Goal: Task Accomplishment & Management: Manage account settings

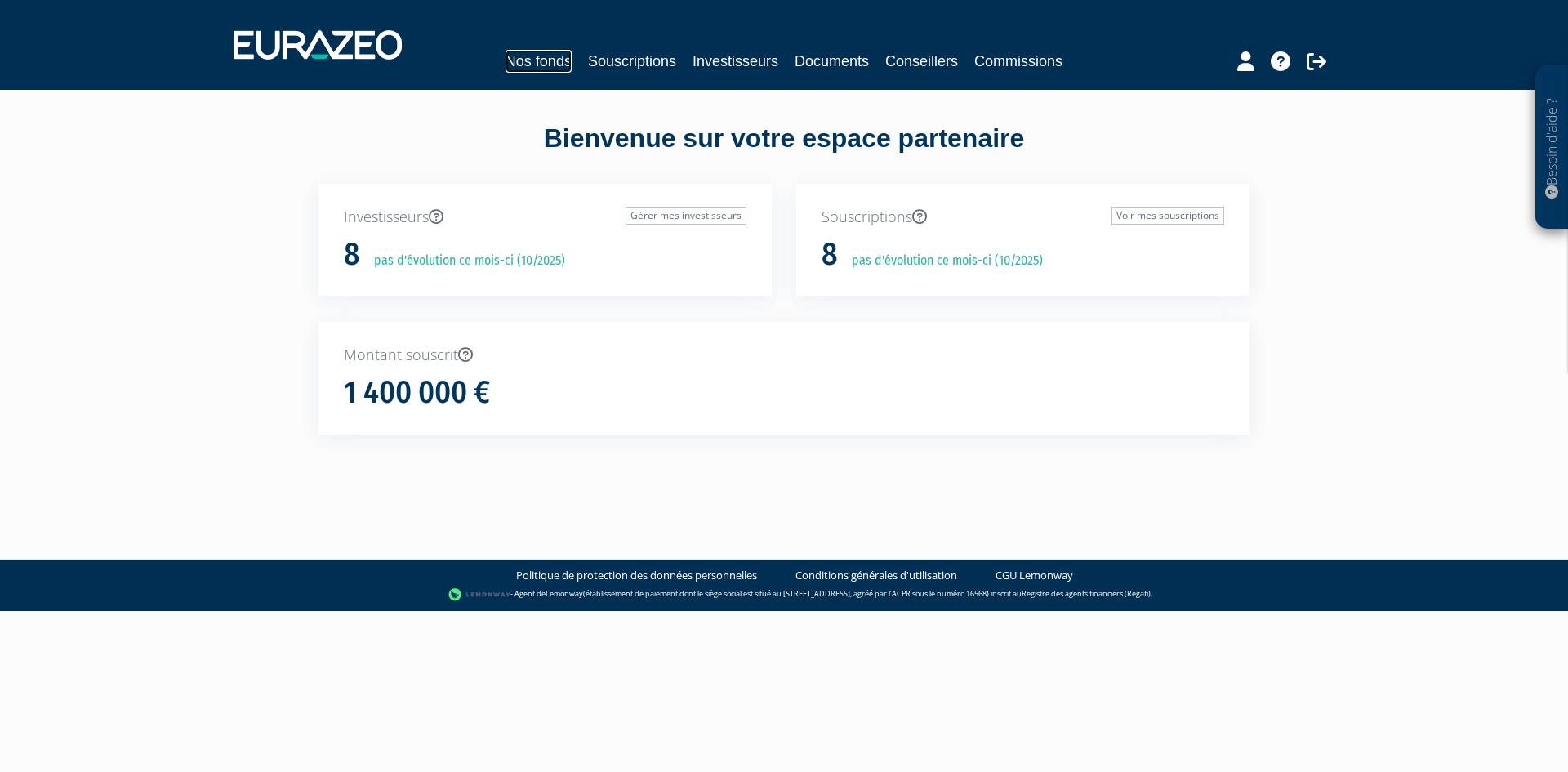
click at [542, 56] on link "Nos fonds" at bounding box center [538, 61] width 66 height 23
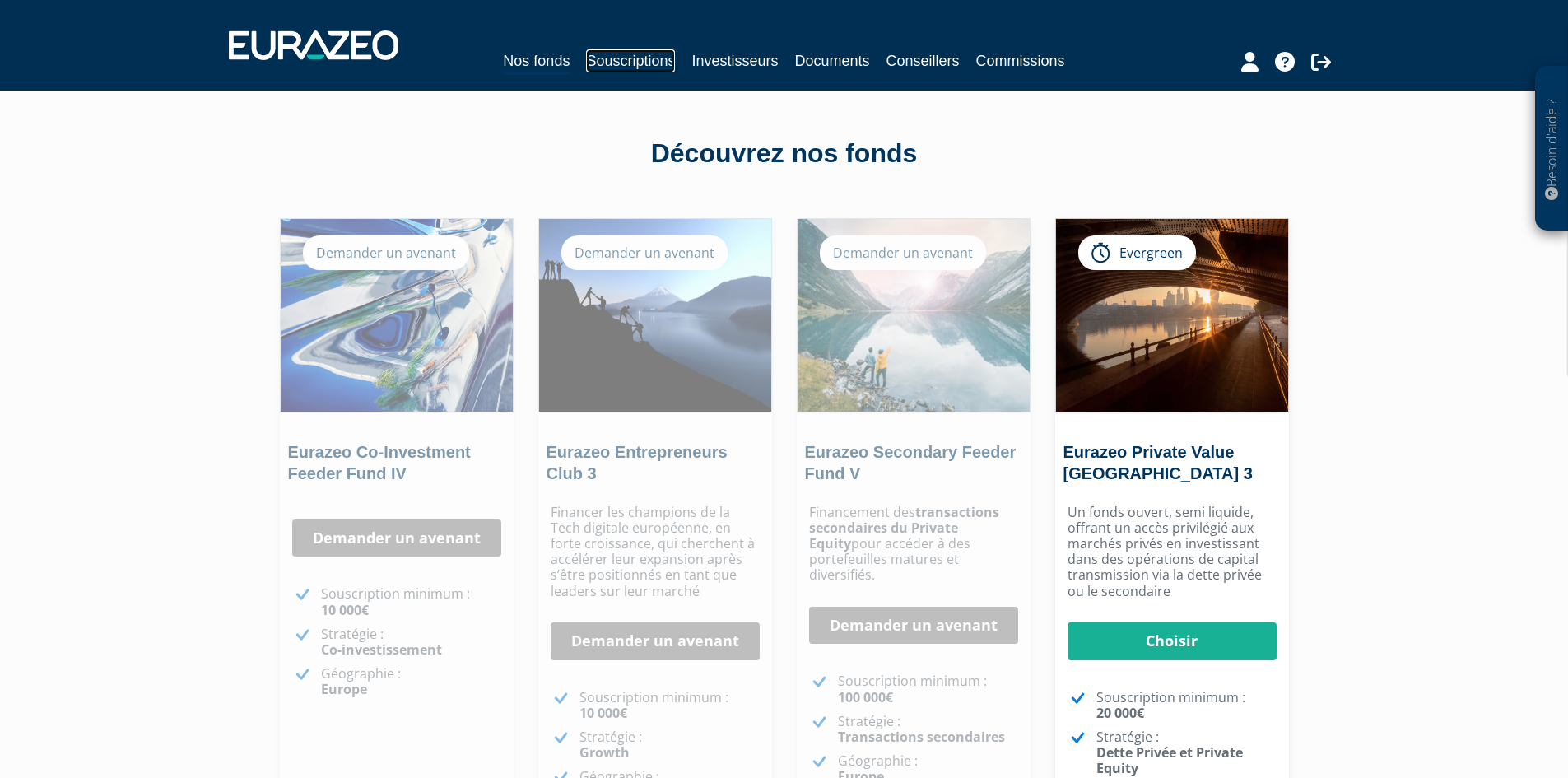
click at [633, 61] on link "Souscriptions" at bounding box center [631, 61] width 89 height 23
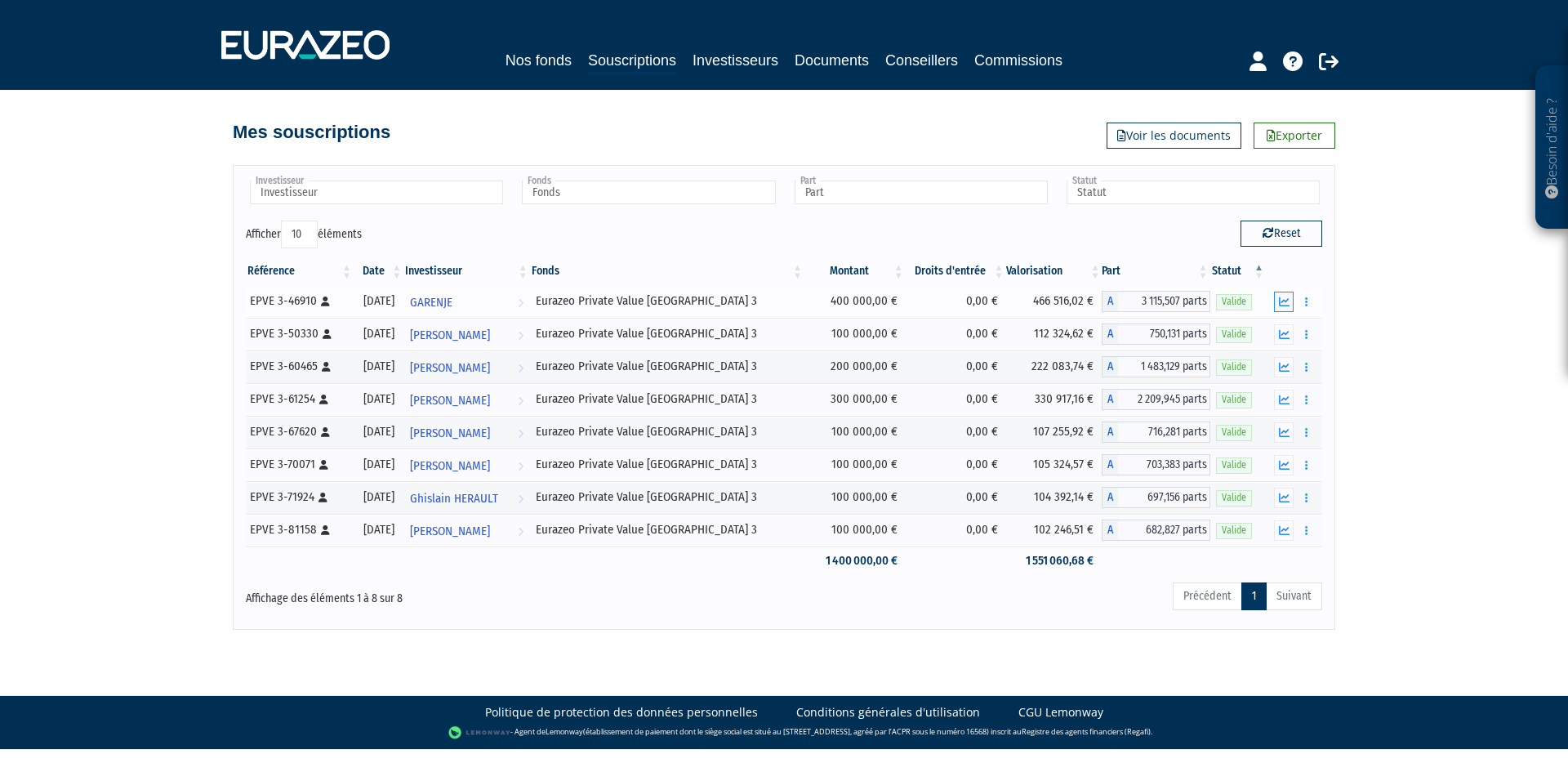
click at [1285, 304] on icon "button" at bounding box center [1283, 301] width 11 height 11
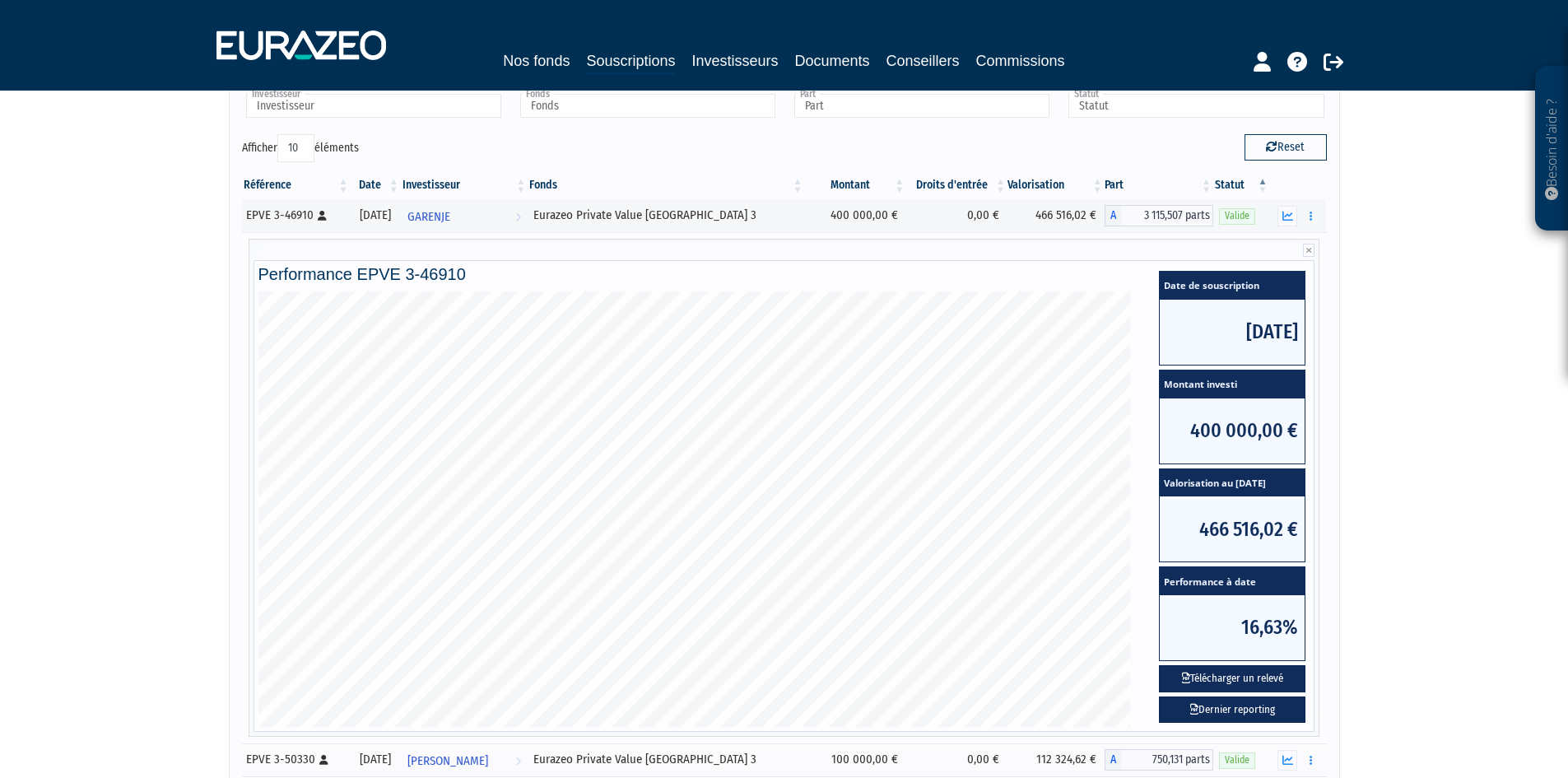
scroll to position [90, 0]
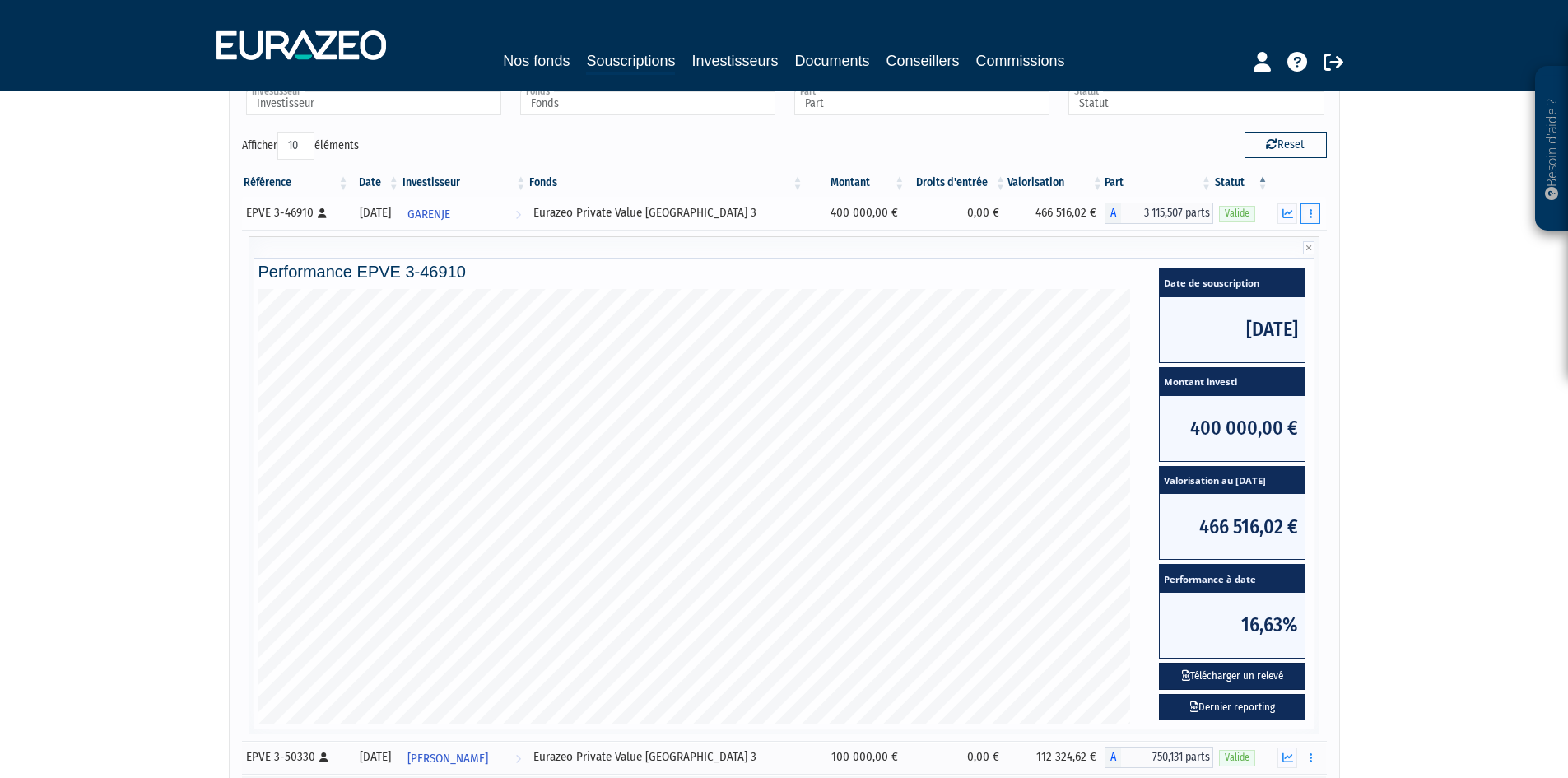
click at [1311, 220] on button "button" at bounding box center [1310, 213] width 20 height 21
click at [1269, 248] on link "Documents" at bounding box center [1274, 243] width 82 height 27
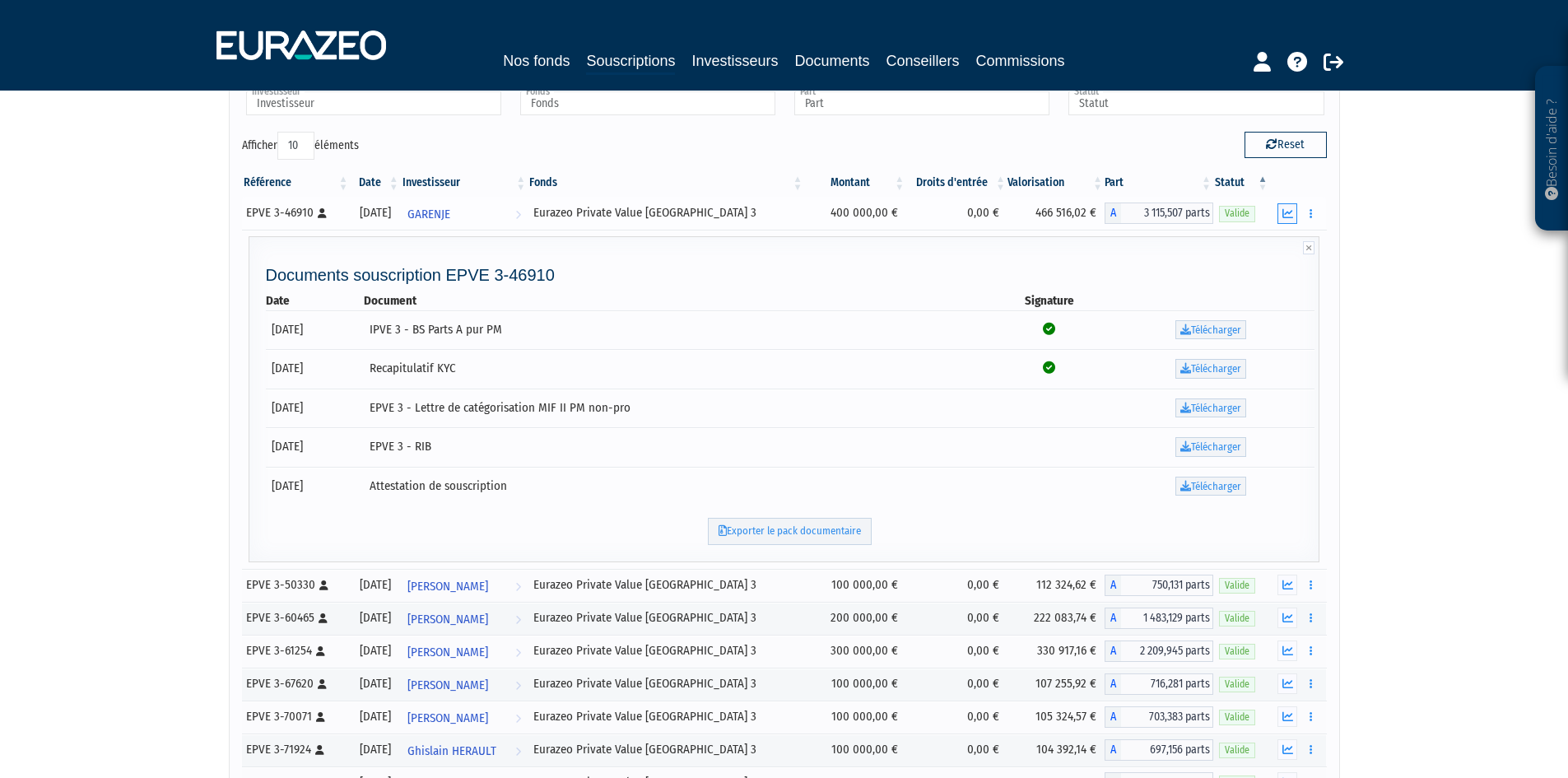
click at [1289, 211] on icon "button" at bounding box center [1288, 213] width 11 height 11
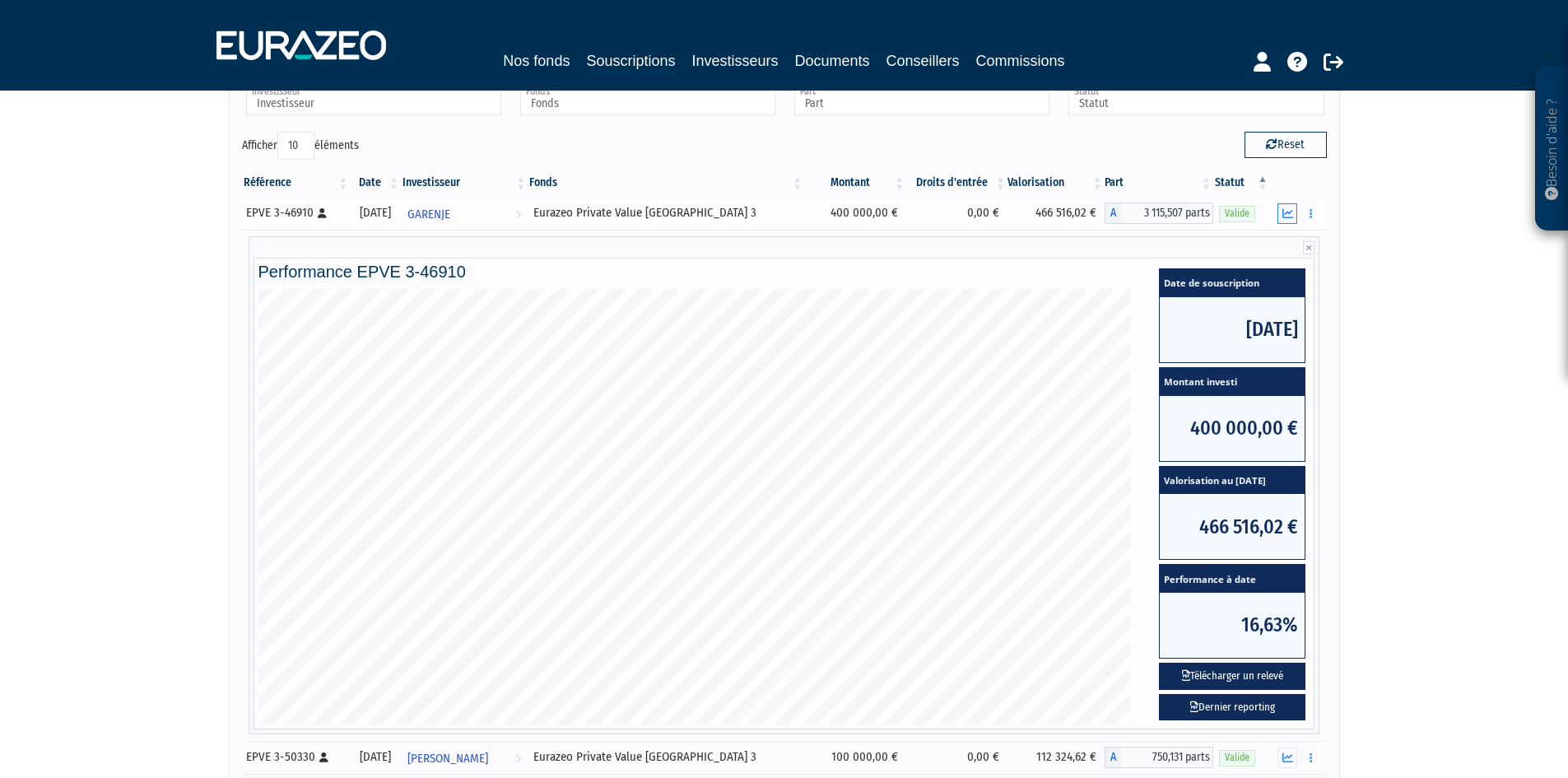
click at [1295, 211] on button "button" at bounding box center [1288, 213] width 20 height 21
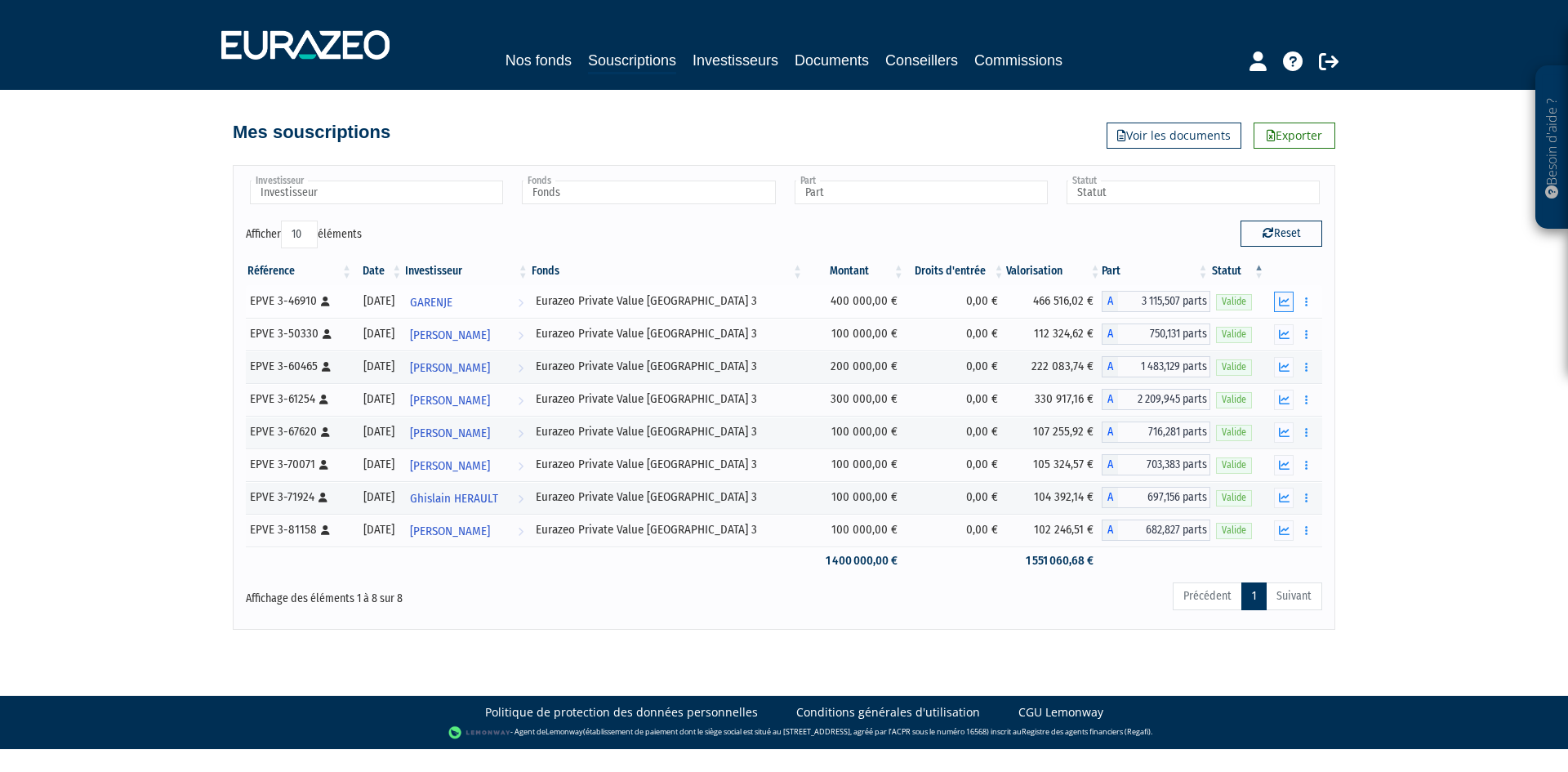
click at [1275, 308] on button "button" at bounding box center [1284, 301] width 20 height 21
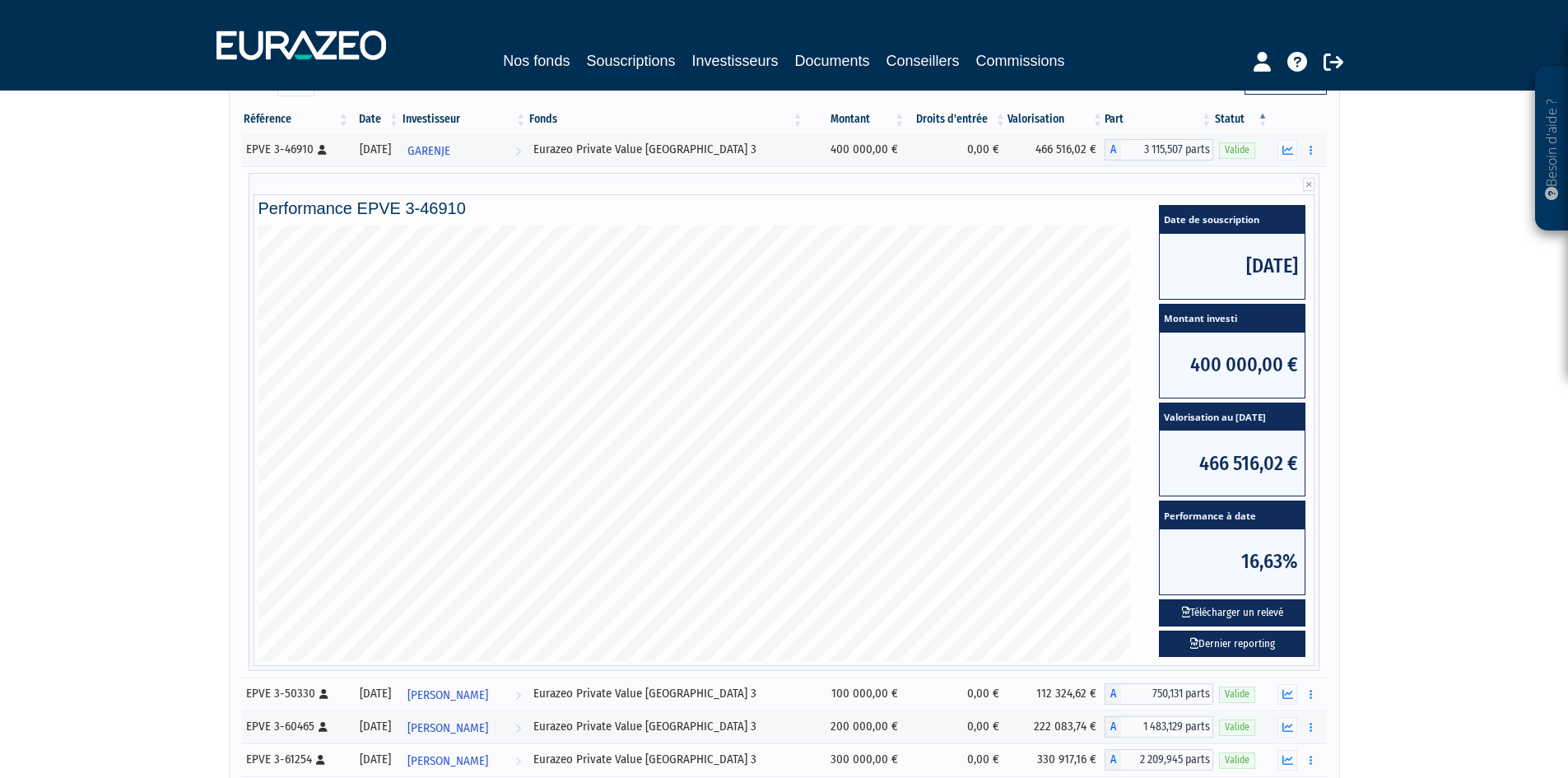
scroll to position [155, 0]
click at [1237, 612] on button "Télécharger un relevé" at bounding box center [1232, 612] width 146 height 27
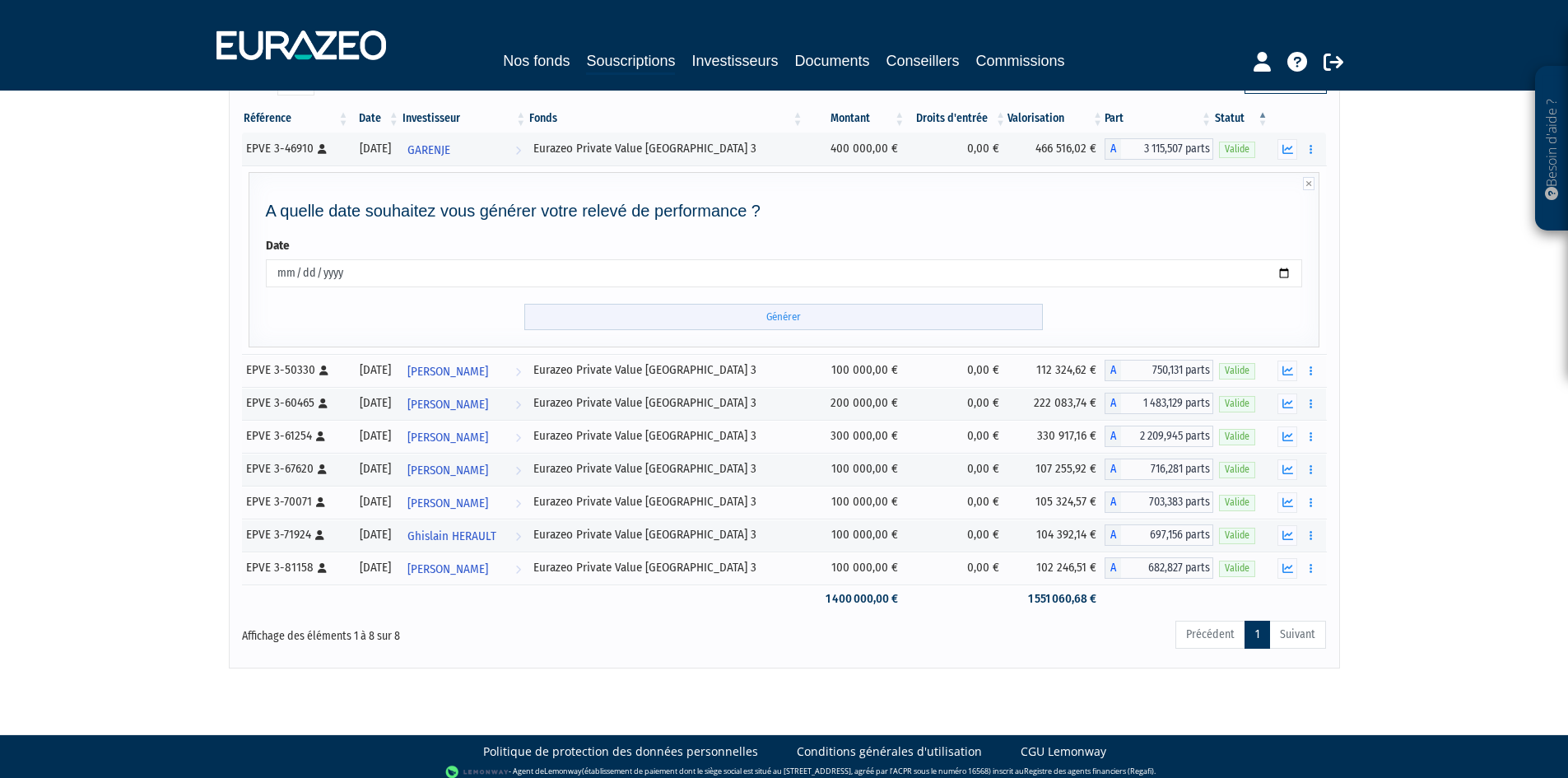
click at [730, 326] on input "Générer" at bounding box center [784, 317] width 518 height 27
